Goal: Task Accomplishment & Management: Manage account settings

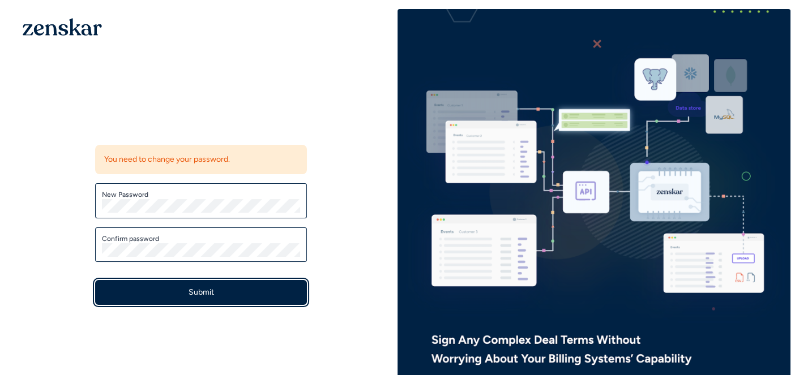
click at [258, 297] on button "Submit" at bounding box center [201, 292] width 212 height 25
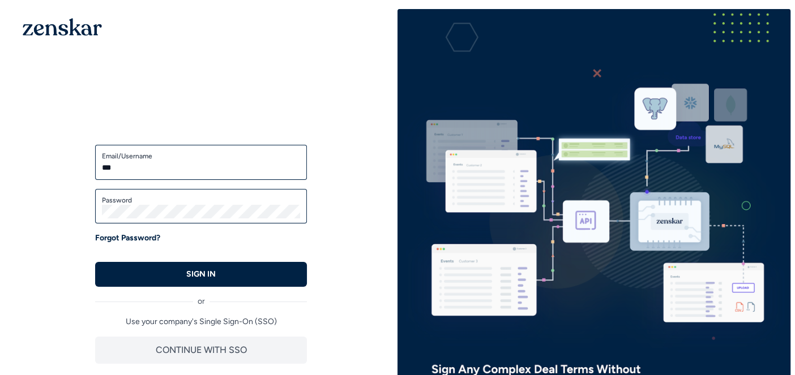
type input "**********"
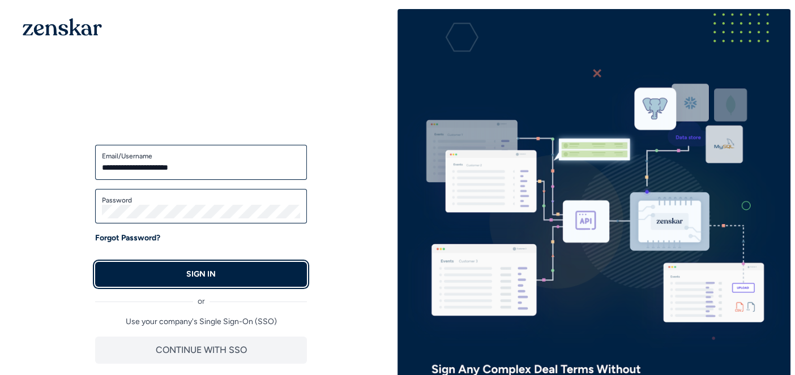
click at [191, 277] on p "SIGN IN" at bounding box center [200, 274] width 29 height 11
